Goal: Check status

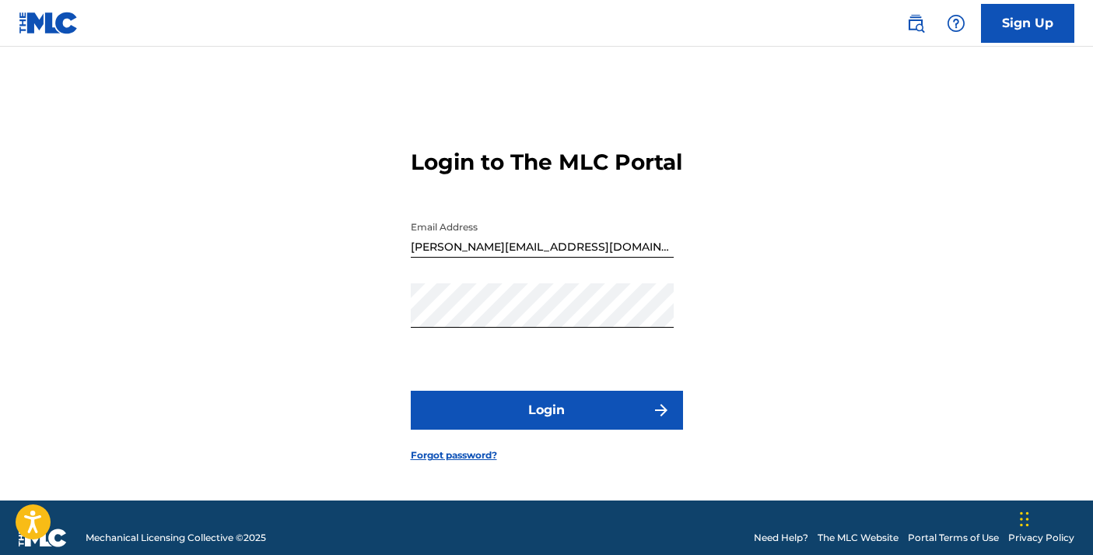
click at [568, 430] on button "Login" at bounding box center [547, 410] width 272 height 39
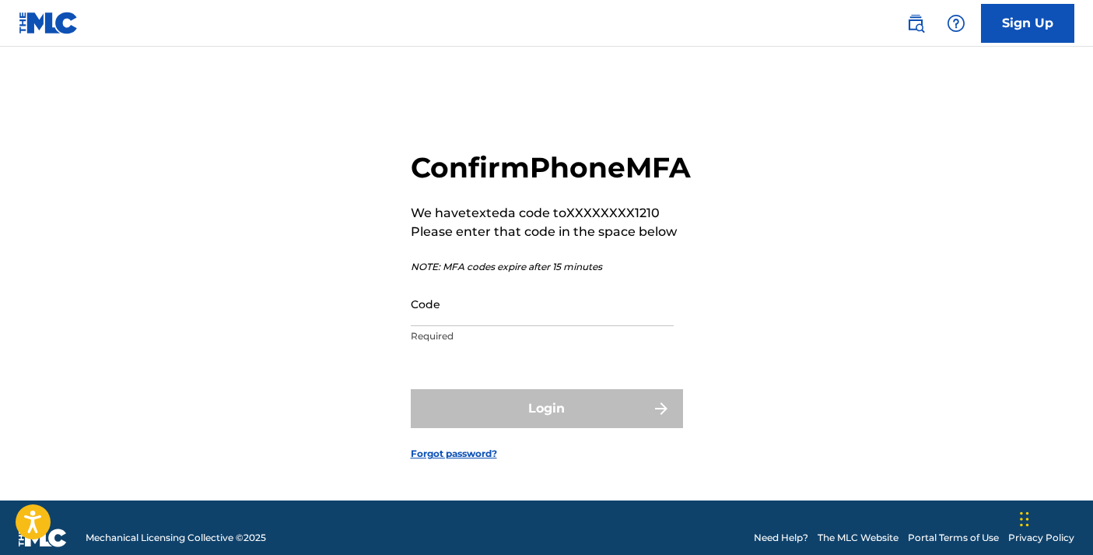
click at [525, 326] on input "Code" at bounding box center [542, 304] width 263 height 44
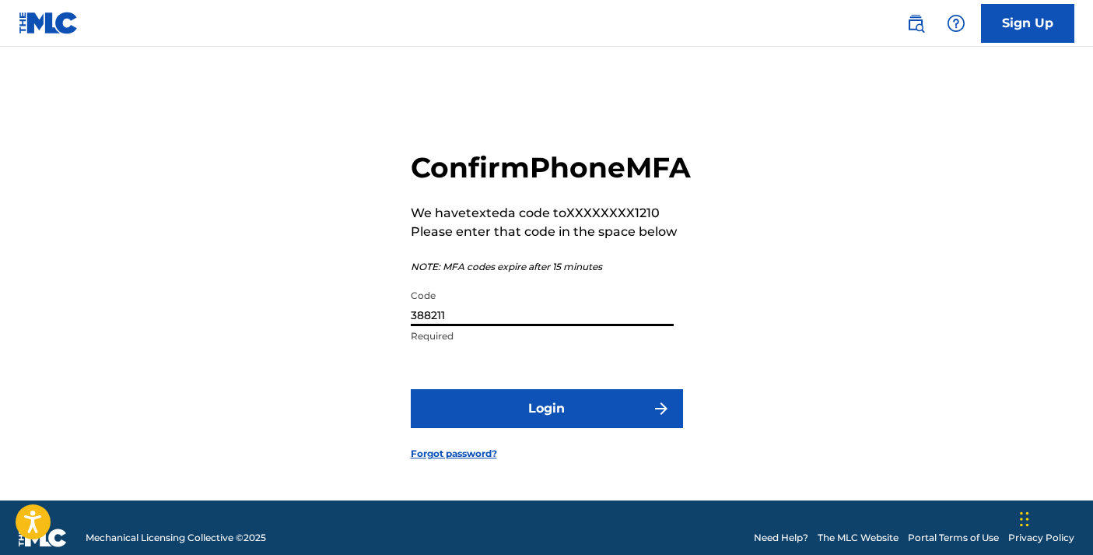
type input "388211"
click at [549, 423] on button "Login" at bounding box center [547, 408] width 272 height 39
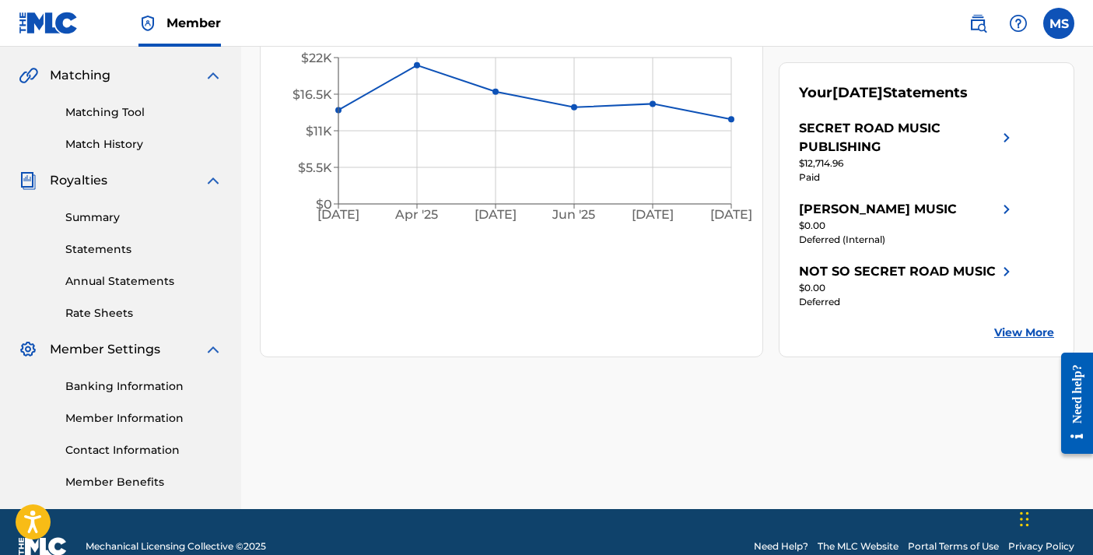
scroll to position [360, 0]
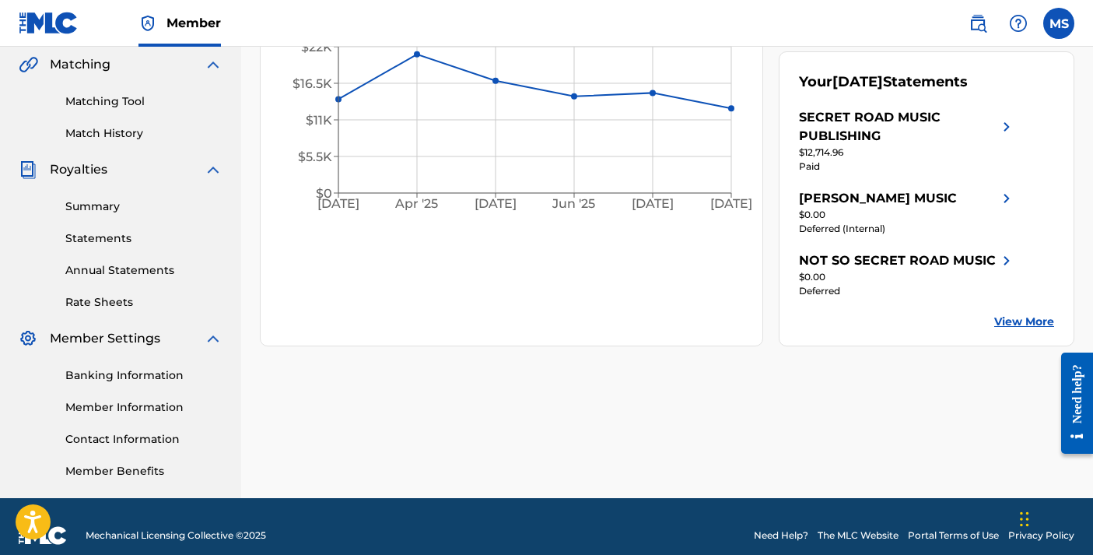
click at [89, 206] on link "Summary" at bounding box center [143, 206] width 157 height 16
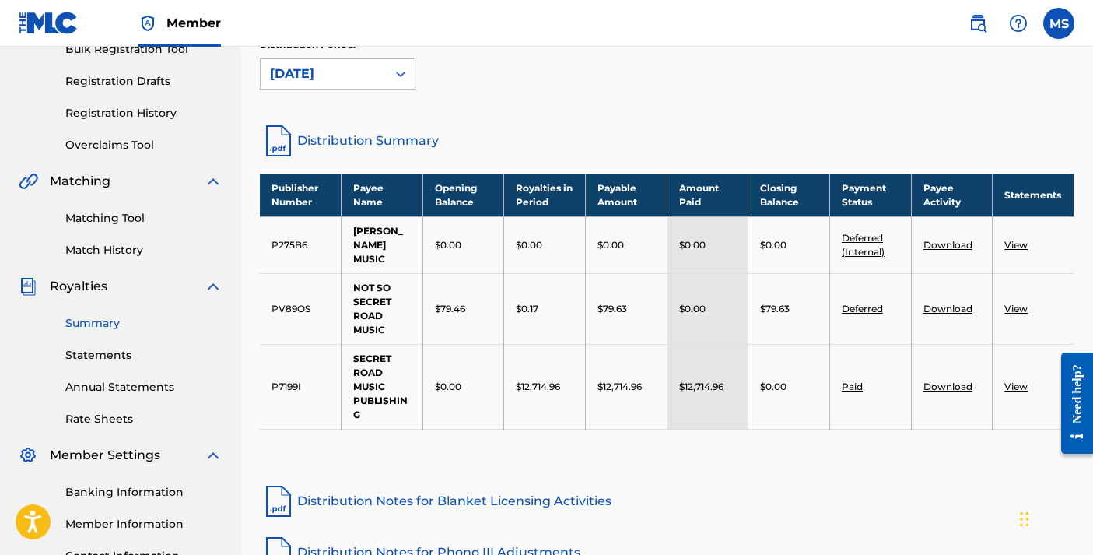
scroll to position [247, 0]
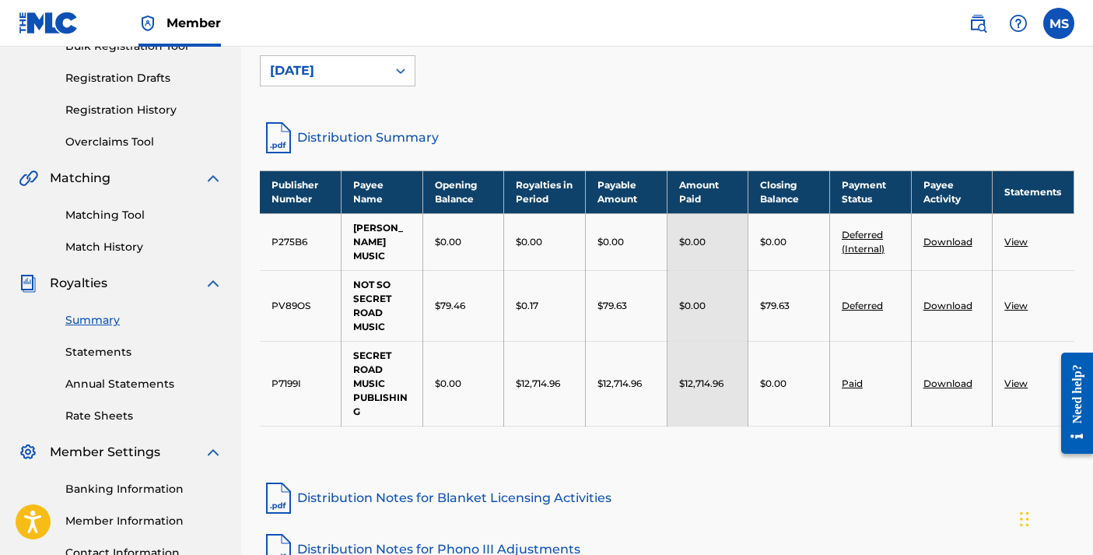
click at [844, 433] on div "Publisher Number Payee Name Opening Balance Royalties in Period Payable Amount …" at bounding box center [667, 317] width 815 height 295
click at [849, 385] on link "Paid" at bounding box center [852, 383] width 21 height 12
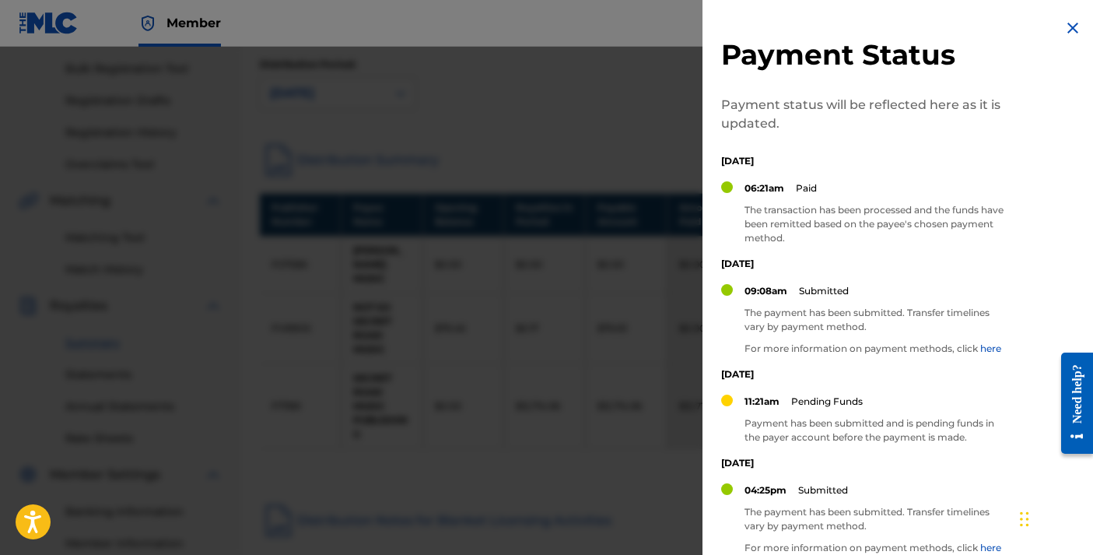
scroll to position [212, 0]
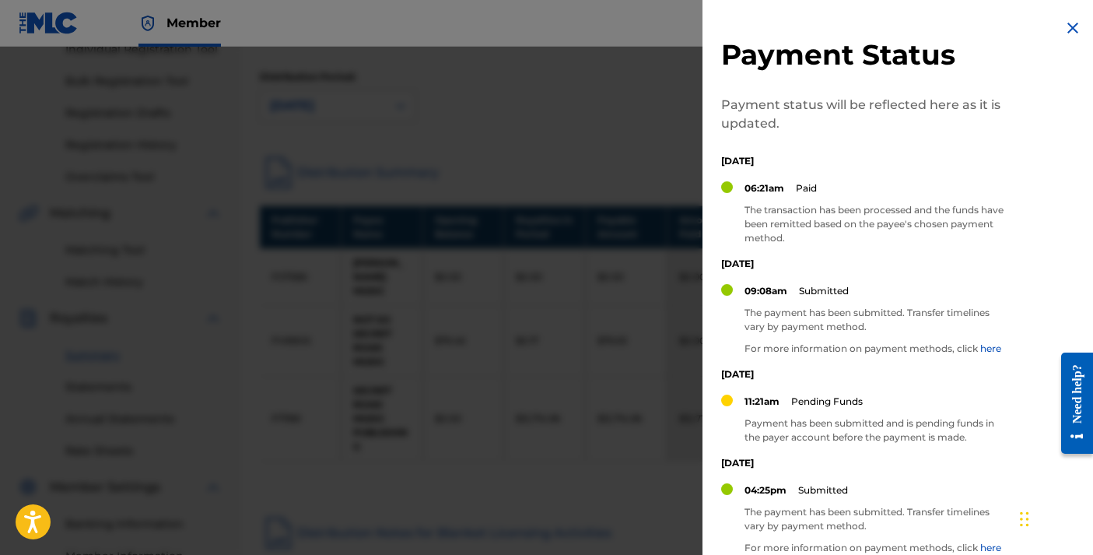
click at [1065, 25] on img at bounding box center [1073, 28] width 19 height 19
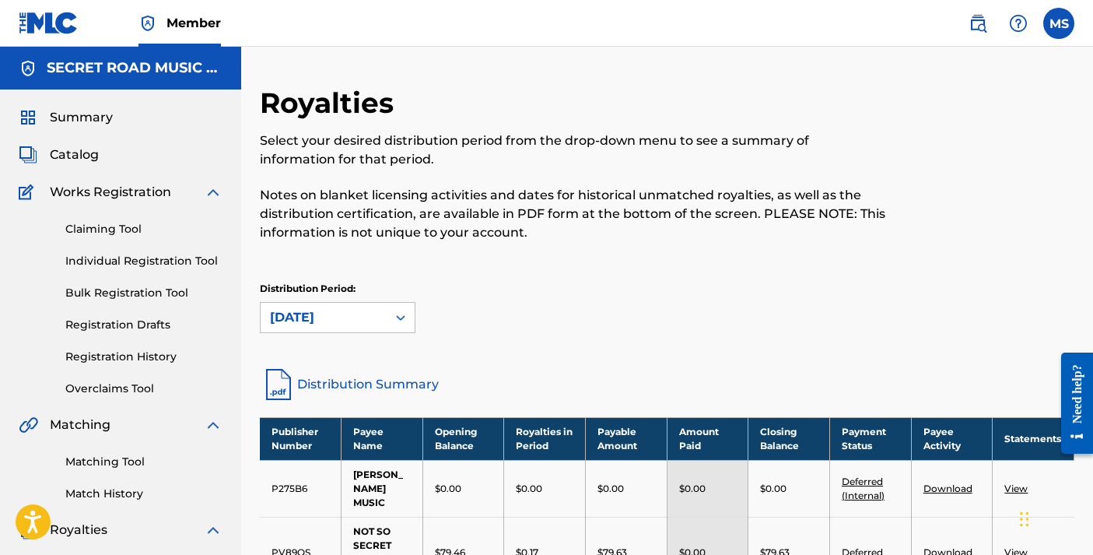
scroll to position [0, 0]
click at [1061, 27] on label at bounding box center [1059, 23] width 31 height 31
click at [1059, 23] on input "[PERSON_NAME] [PERSON_NAME][EMAIL_ADDRESS][DOMAIN_NAME] Notification Preference…" at bounding box center [1059, 23] width 0 height 0
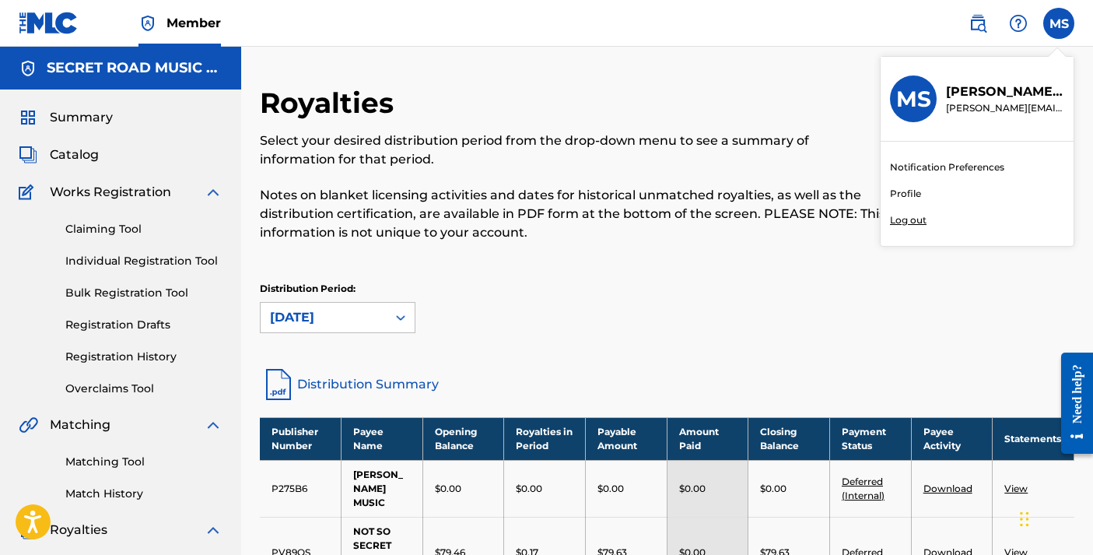
click at [903, 218] on p "Log out" at bounding box center [908, 220] width 37 height 14
click at [1059, 23] on input "[PERSON_NAME] [PERSON_NAME][EMAIL_ADDRESS][DOMAIN_NAME] Notification Preference…" at bounding box center [1059, 23] width 0 height 0
